Goal: Transaction & Acquisition: Purchase product/service

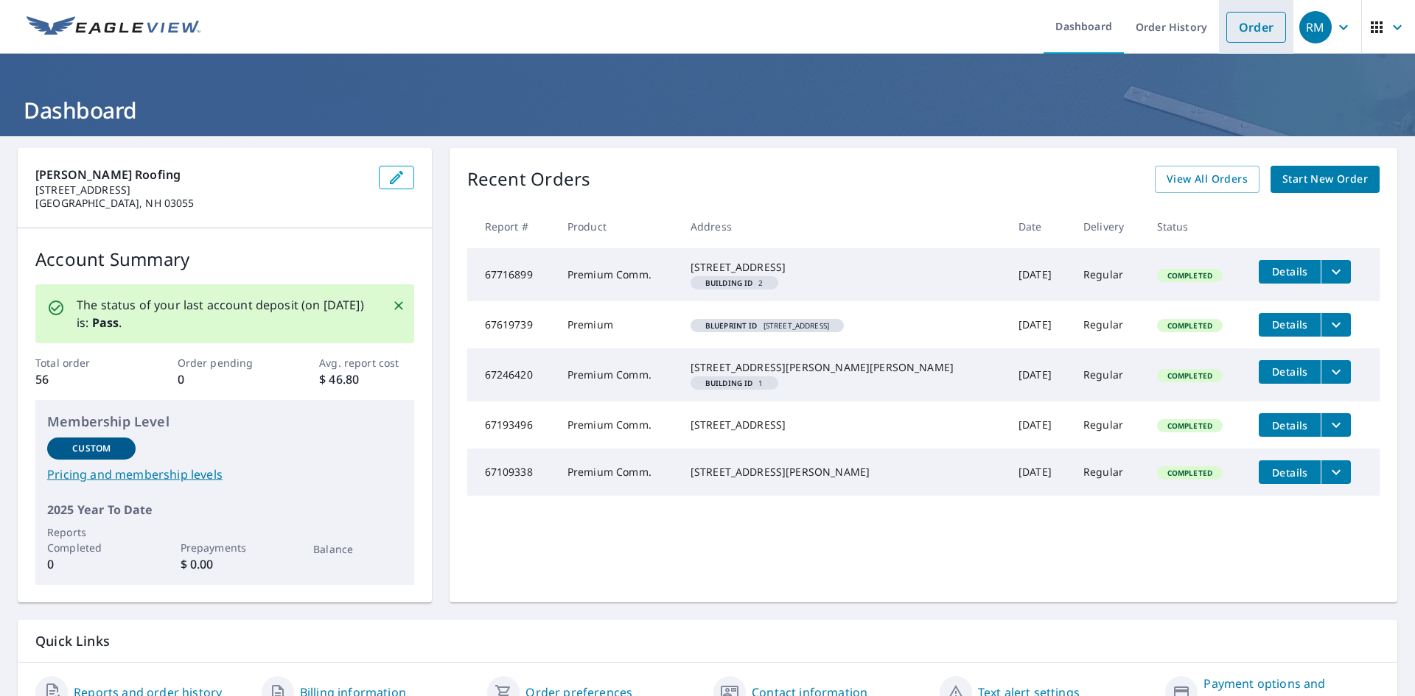
click at [1255, 32] on link "Order" at bounding box center [1256, 27] width 60 height 31
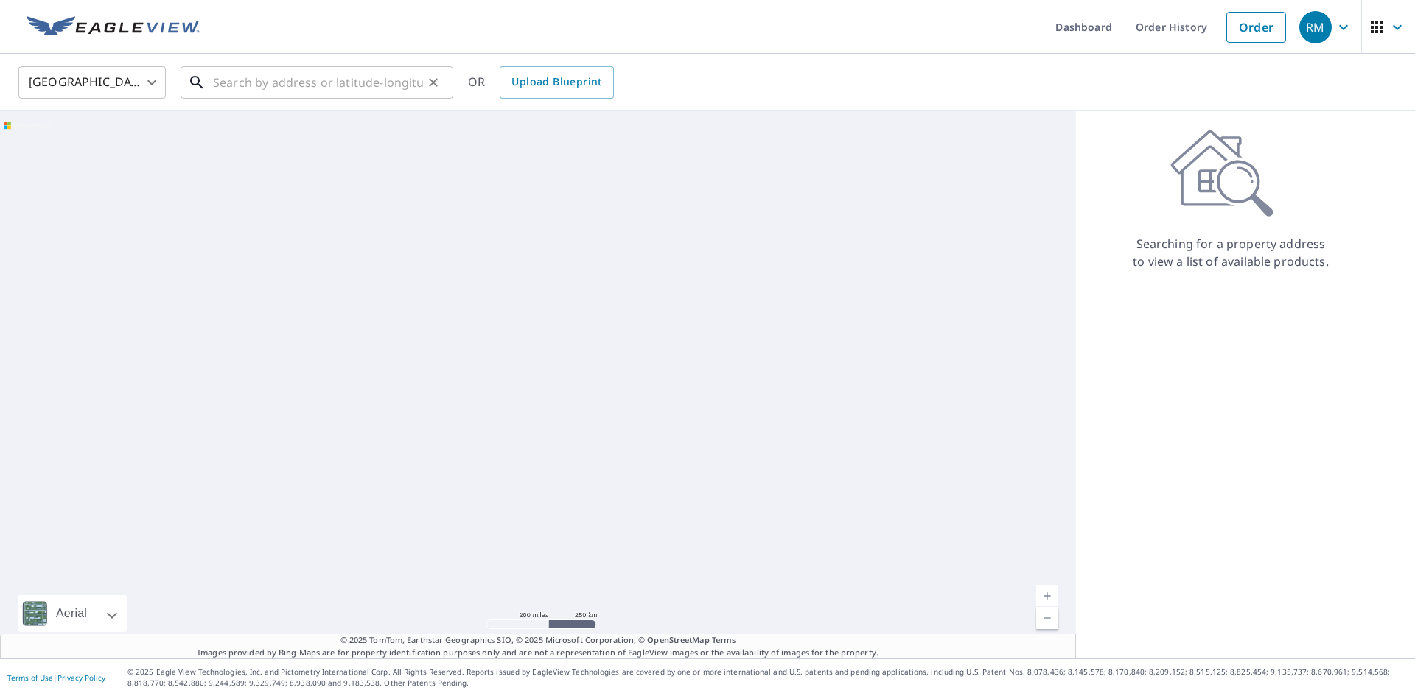
click at [289, 82] on input "text" at bounding box center [318, 82] width 210 height 41
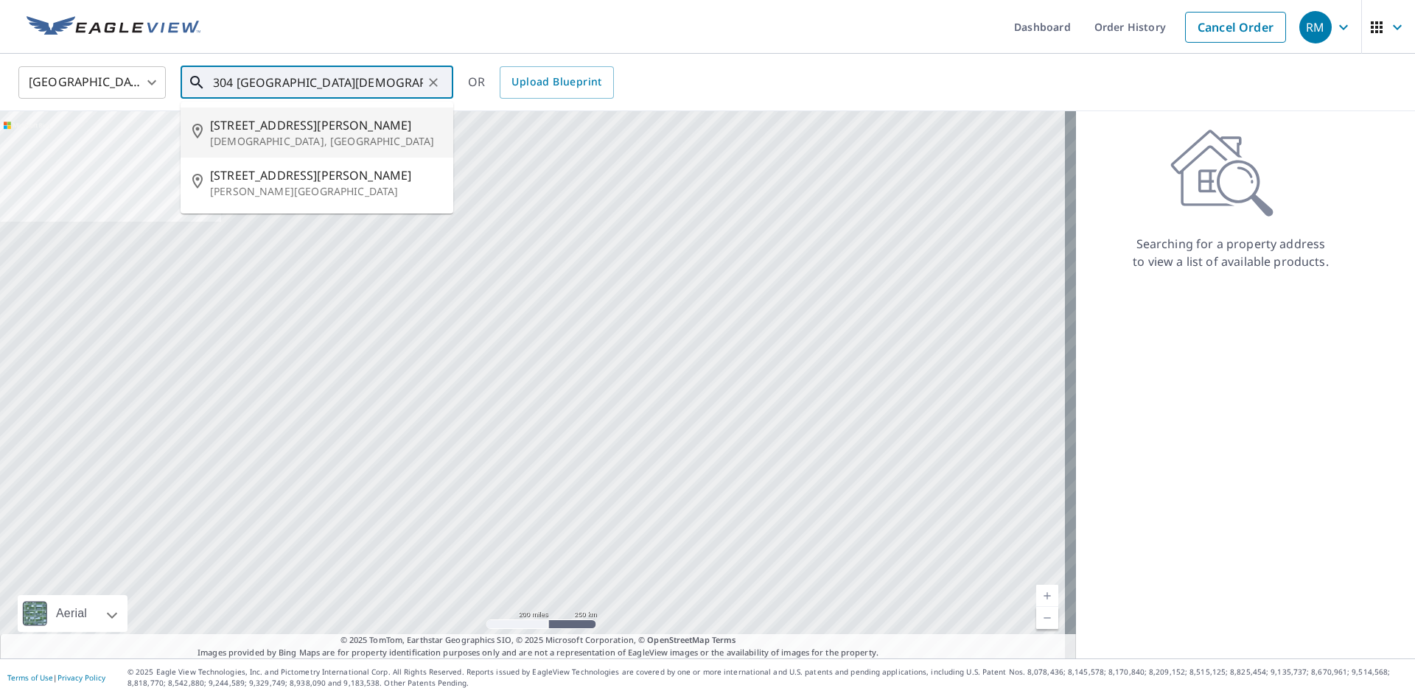
click at [256, 136] on p "[DEMOGRAPHIC_DATA], [GEOGRAPHIC_DATA]" at bounding box center [325, 141] width 231 height 15
type input "[STREET_ADDRESS][PERSON_NAME]"
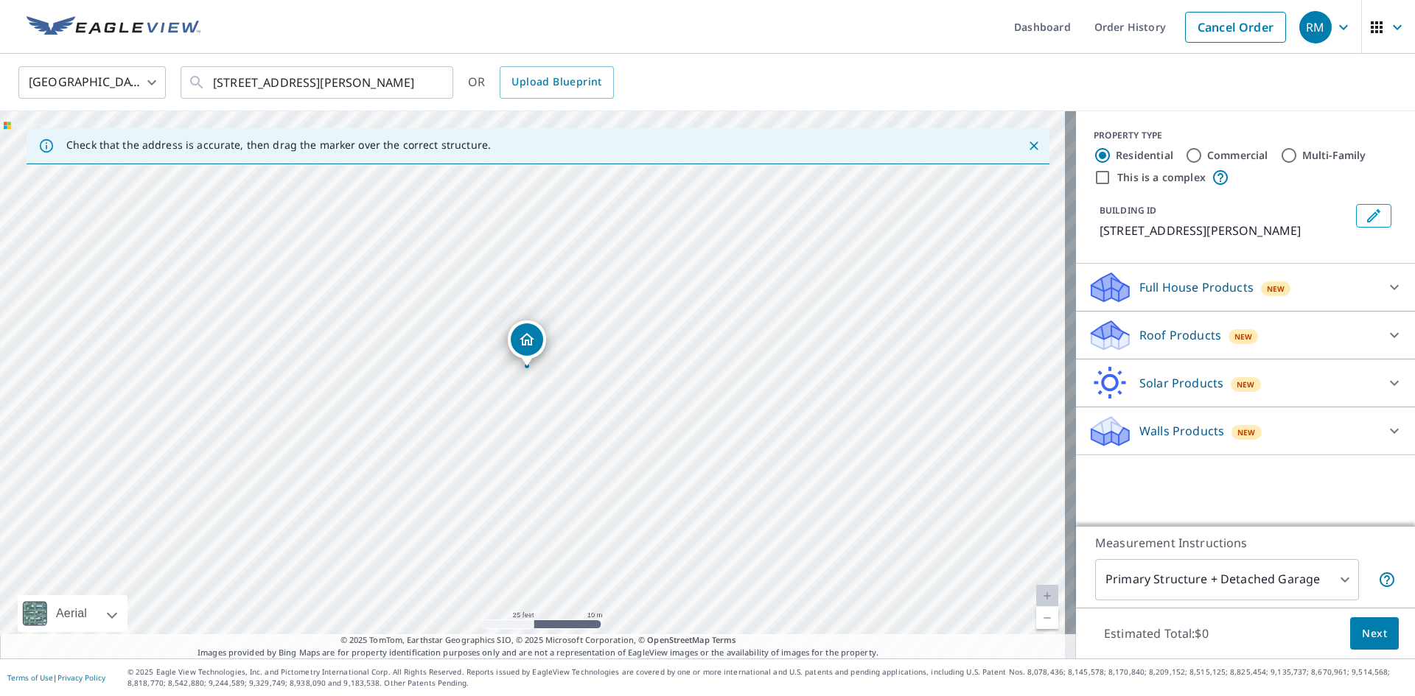
drag, startPoint x: 547, startPoint y: 465, endPoint x: 544, endPoint y: 455, distance: 10.0
click at [544, 455] on div "[STREET_ADDRESS][PERSON_NAME]" at bounding box center [538, 384] width 1076 height 547
drag, startPoint x: 583, startPoint y: 377, endPoint x: 407, endPoint y: 438, distance: 186.4
click at [407, 439] on div "[STREET_ADDRESS][PERSON_NAME]" at bounding box center [538, 384] width 1076 height 547
drag, startPoint x: 407, startPoint y: 438, endPoint x: 395, endPoint y: 438, distance: 11.8
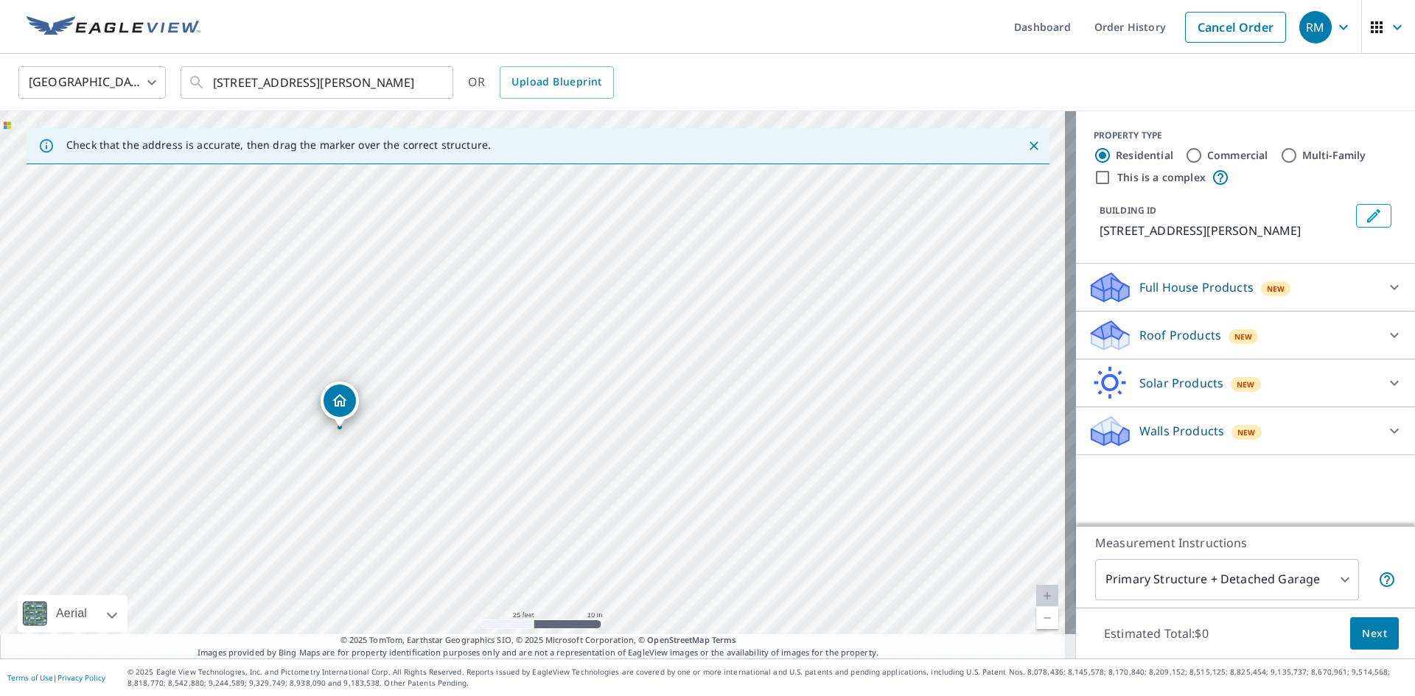
click at [395, 438] on div "[STREET_ADDRESS][PERSON_NAME]" at bounding box center [538, 384] width 1076 height 547
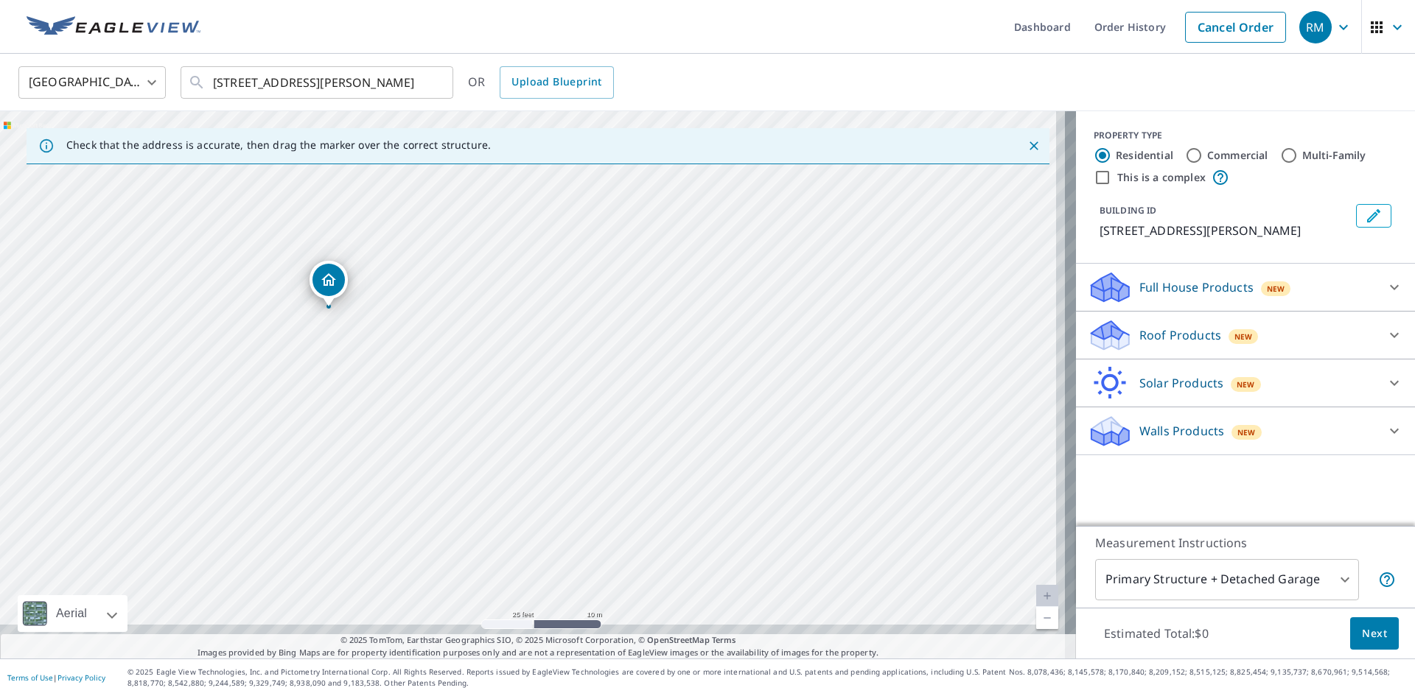
drag, startPoint x: 420, startPoint y: 499, endPoint x: 368, endPoint y: 374, distance: 134.8
click at [368, 374] on div "[STREET_ADDRESS][PERSON_NAME]" at bounding box center [538, 384] width 1076 height 547
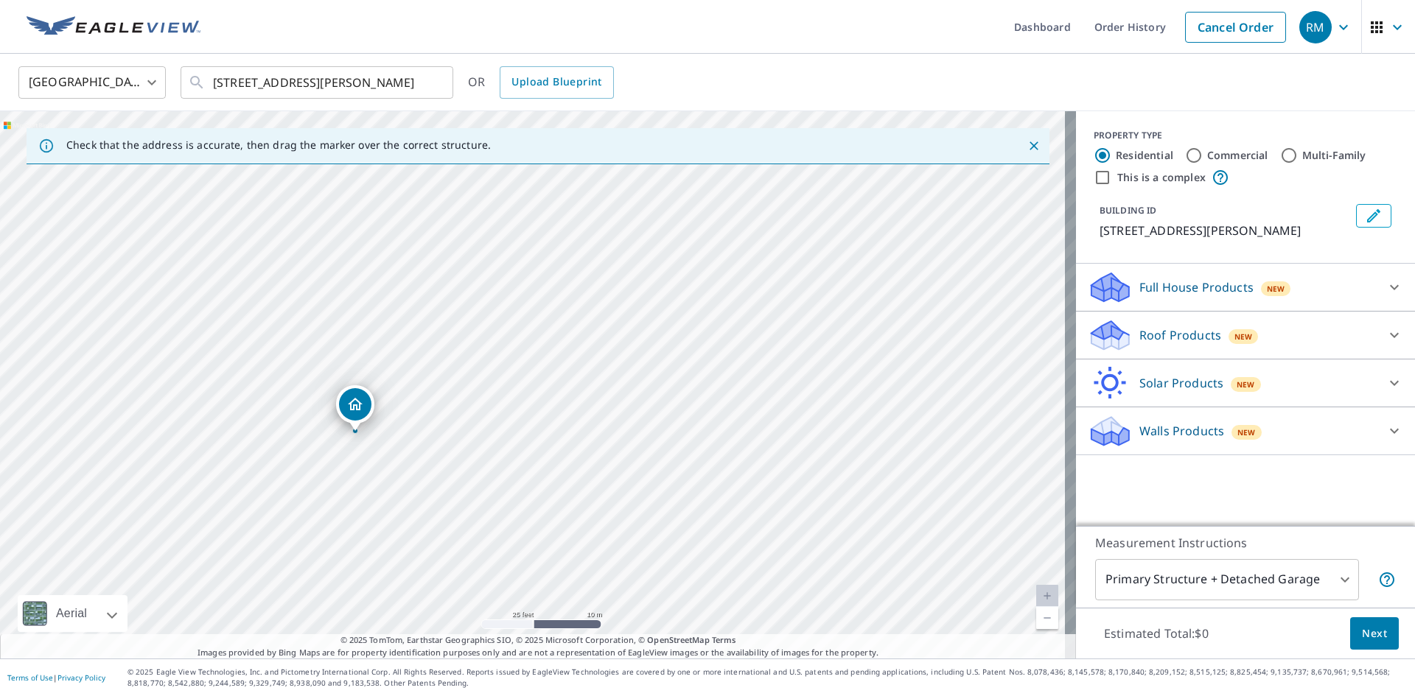
drag, startPoint x: 416, startPoint y: 416, endPoint x: 431, endPoint y: 493, distance: 78.8
click at [431, 493] on div "[STREET_ADDRESS][PERSON_NAME]" at bounding box center [538, 384] width 1076 height 547
